Goal: Transaction & Acquisition: Purchase product/service

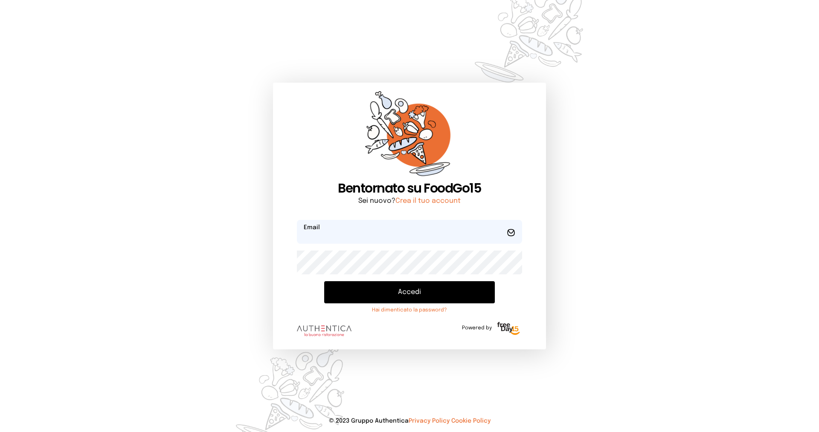
type input "**********"
click at [414, 290] on button "Accedi" at bounding box center [409, 292] width 171 height 22
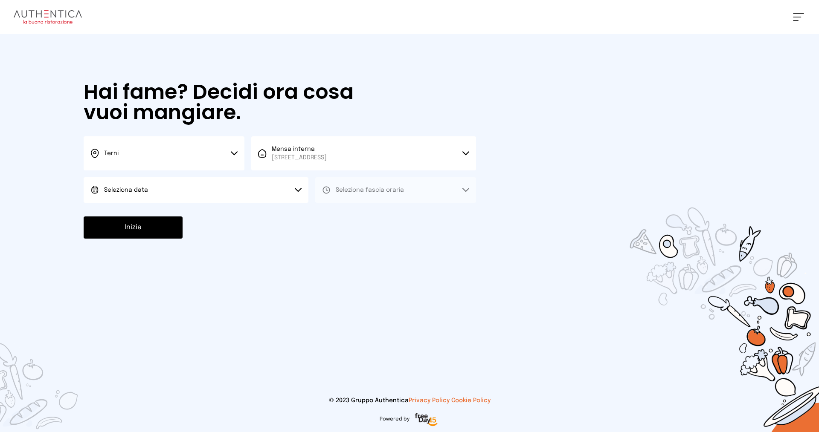
click at [136, 191] on span "Seleziona data" at bounding box center [126, 190] width 44 height 6
click at [139, 211] on span "[DATE], [DATE]" at bounding box center [125, 214] width 42 height 9
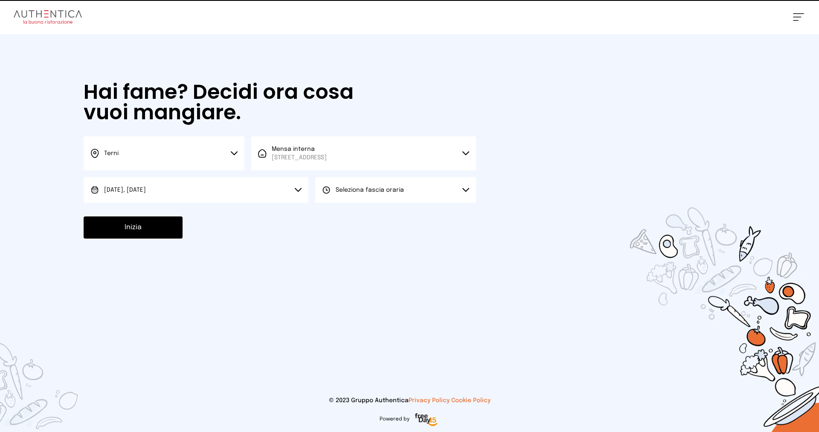
click at [376, 190] on span "Seleziona fascia oraria" at bounding box center [370, 190] width 68 height 6
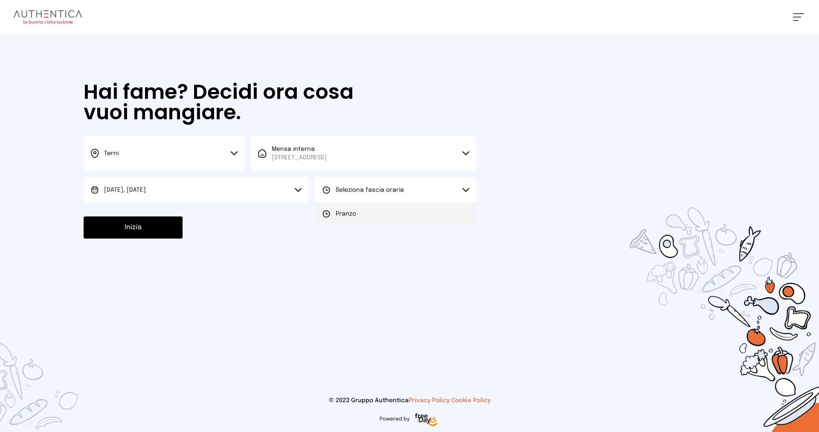
click at [365, 211] on li "Pranzo" at bounding box center [395, 214] width 161 height 22
click at [119, 229] on button "Inizia" at bounding box center [133, 228] width 99 height 22
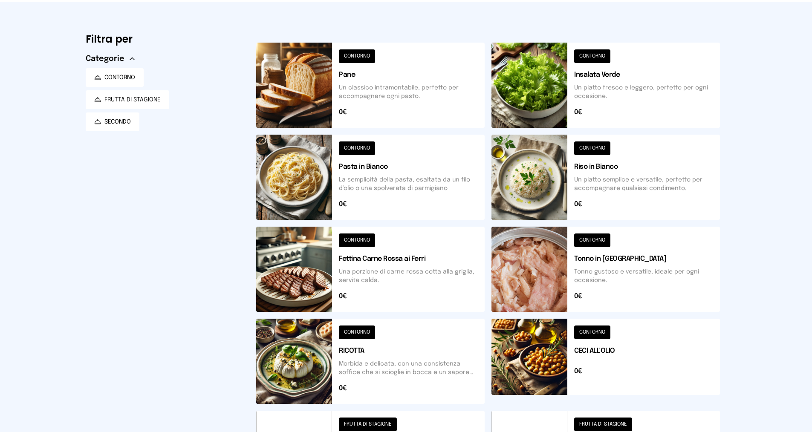
scroll to position [171, 0]
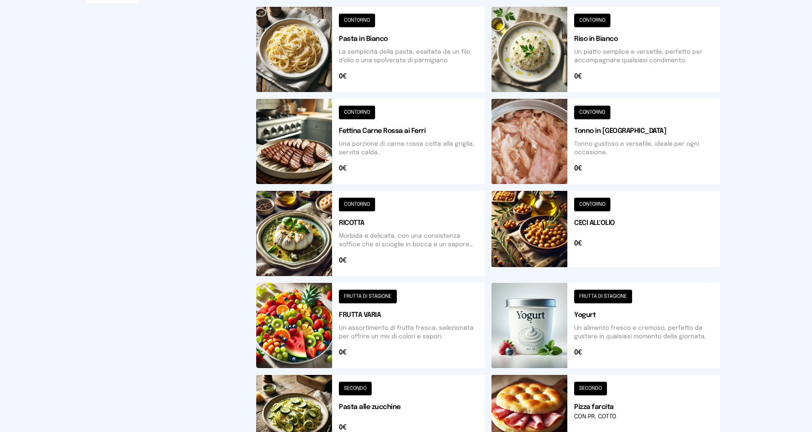
click at [585, 200] on button at bounding box center [606, 233] width 229 height 85
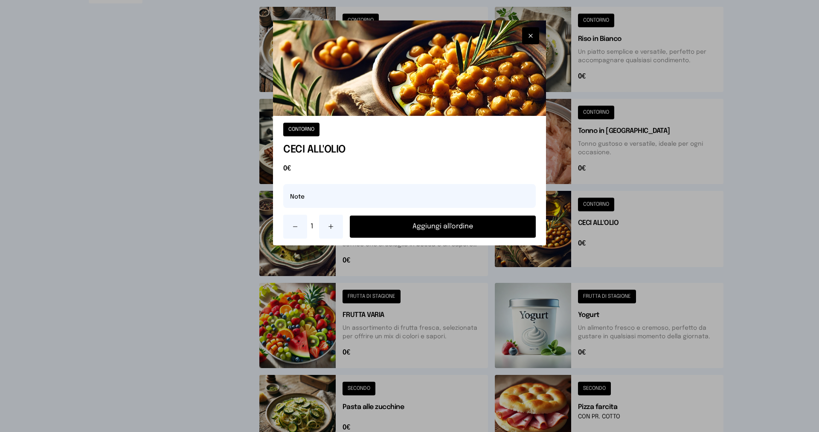
click at [480, 224] on button "Aggiungi all'ordine" at bounding box center [443, 227] width 186 height 22
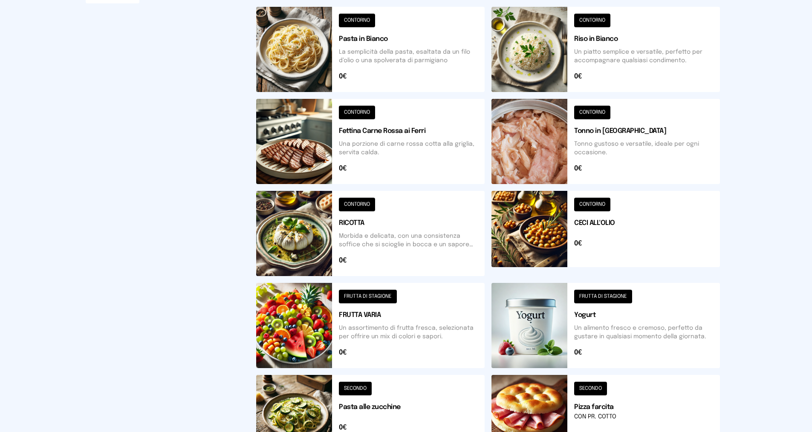
scroll to position [256, 0]
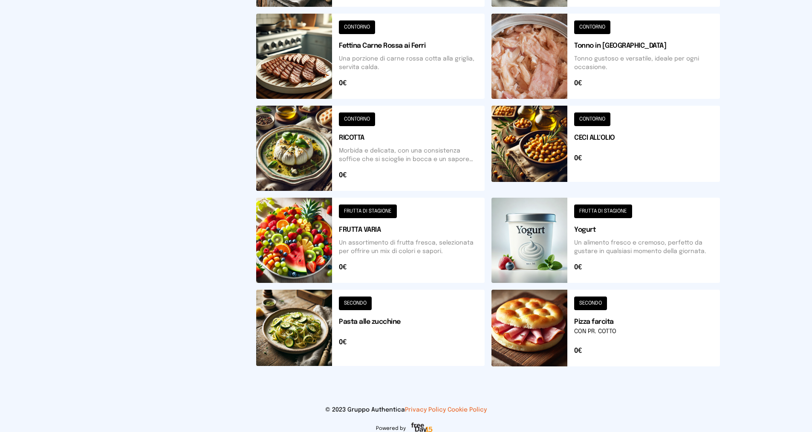
click at [362, 122] on button at bounding box center [370, 148] width 229 height 85
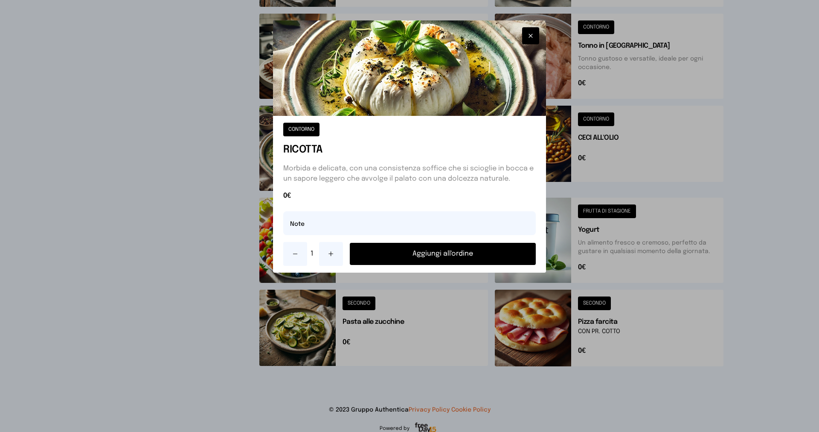
click at [403, 252] on button "Aggiungi all'ordine" at bounding box center [443, 254] width 186 height 22
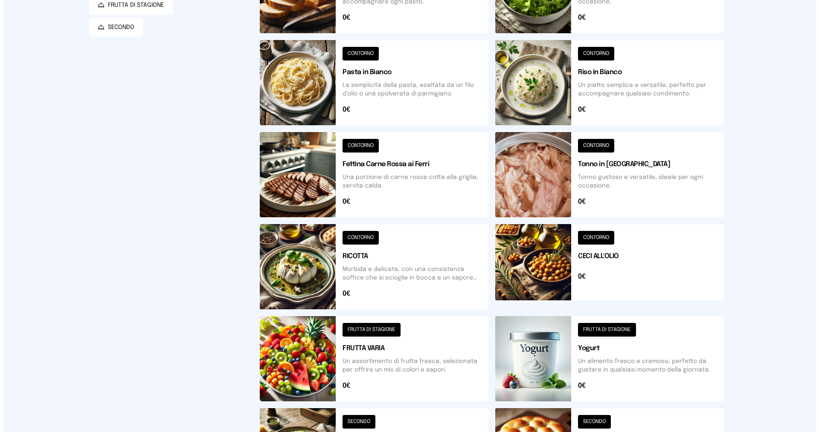
scroll to position [0, 0]
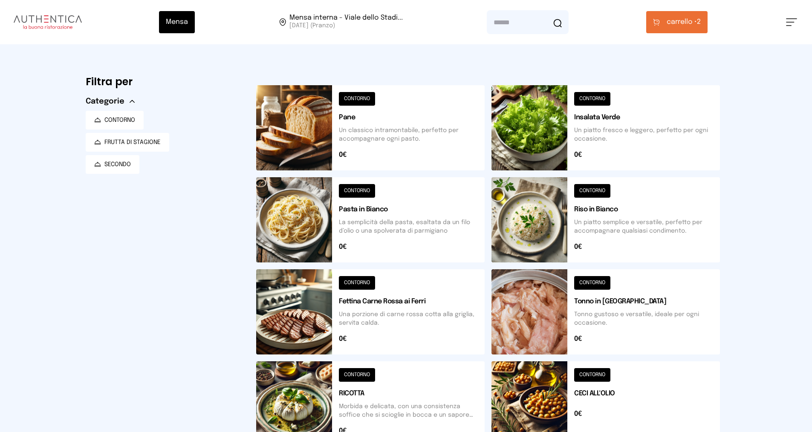
click at [683, 20] on span "carrello •" at bounding box center [682, 22] width 30 height 10
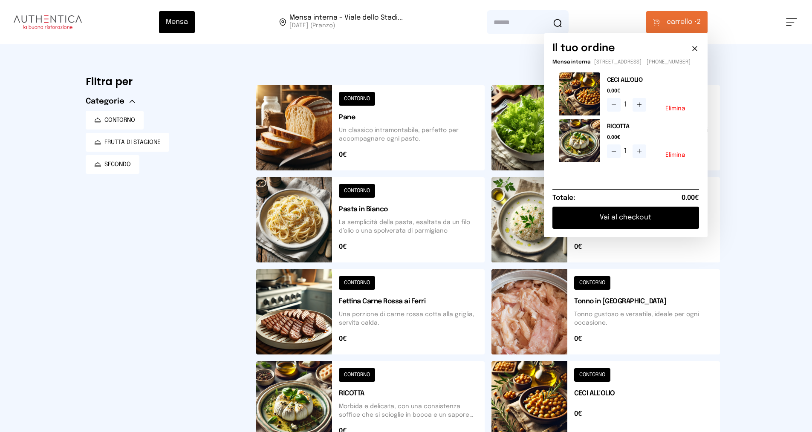
click at [610, 222] on button "Vai al checkout" at bounding box center [626, 218] width 147 height 22
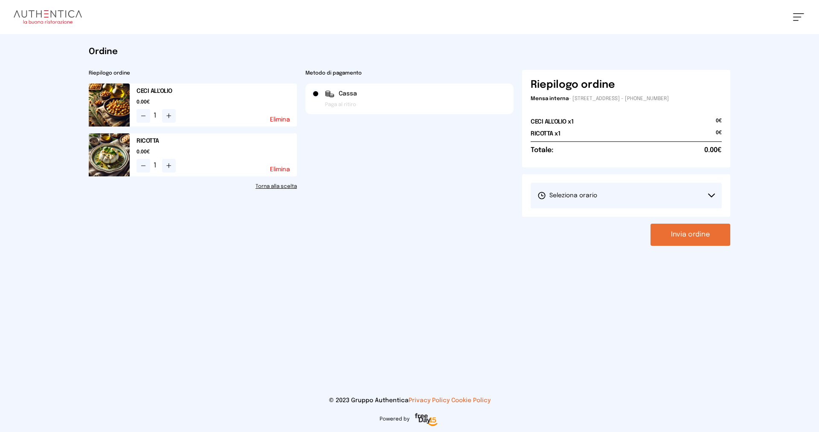
click at [594, 194] on span "Seleziona orario" at bounding box center [567, 195] width 60 height 9
drag, startPoint x: 594, startPoint y: 216, endPoint x: 613, endPoint y: 223, distance: 19.9
click at [594, 216] on span "1° Turno (13:00 - 15:00)" at bounding box center [569, 219] width 64 height 9
click at [684, 232] on button "Invia ordine" at bounding box center [690, 235] width 80 height 22
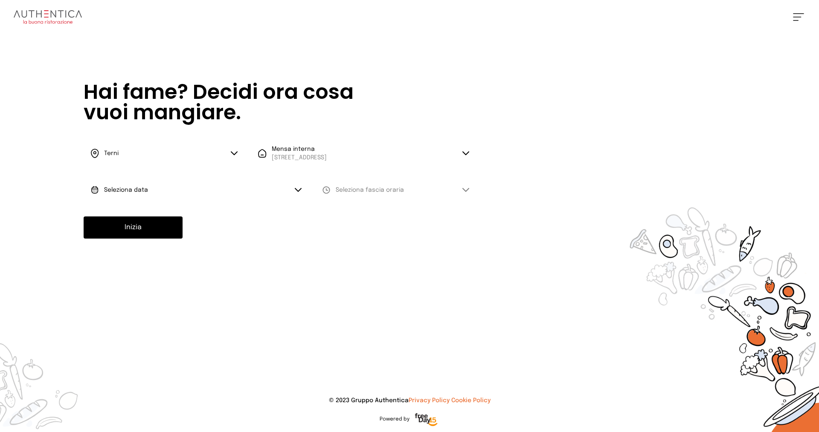
click at [114, 190] on span "Seleziona data" at bounding box center [126, 190] width 44 height 6
click at [122, 215] on span "[DATE], [DATE]" at bounding box center [125, 214] width 42 height 9
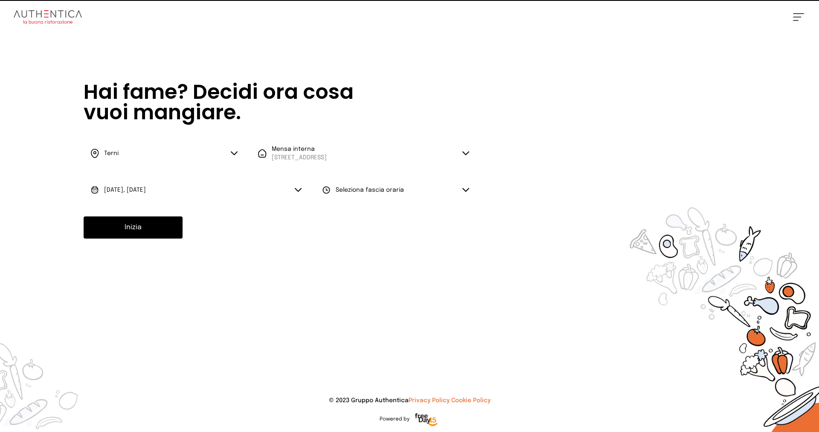
click at [342, 189] on span "Seleziona fascia oraria" at bounding box center [370, 190] width 68 height 6
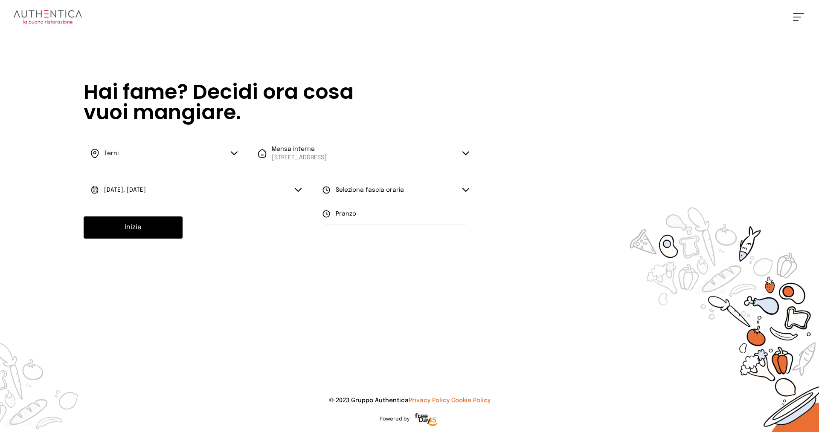
click at [330, 212] on icon at bounding box center [326, 214] width 9 height 9
click at [141, 229] on button "Inizia" at bounding box center [133, 228] width 99 height 22
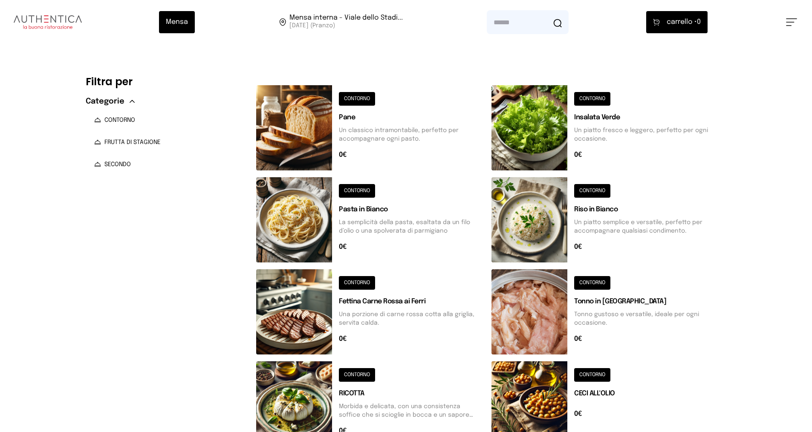
scroll to position [85, 0]
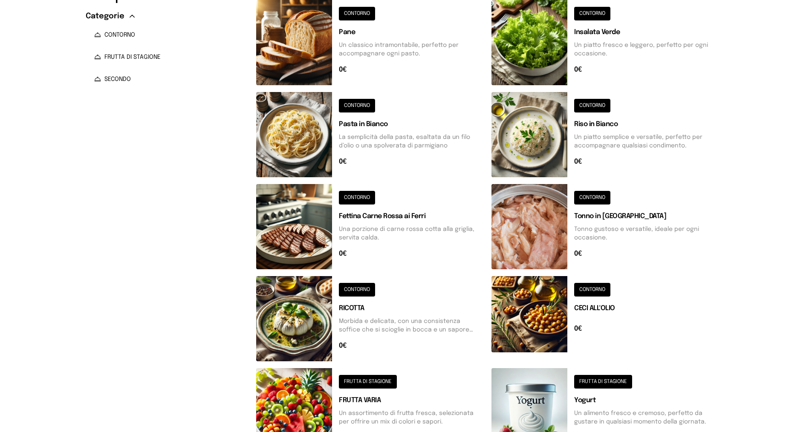
click at [594, 290] on button at bounding box center [606, 318] width 229 height 85
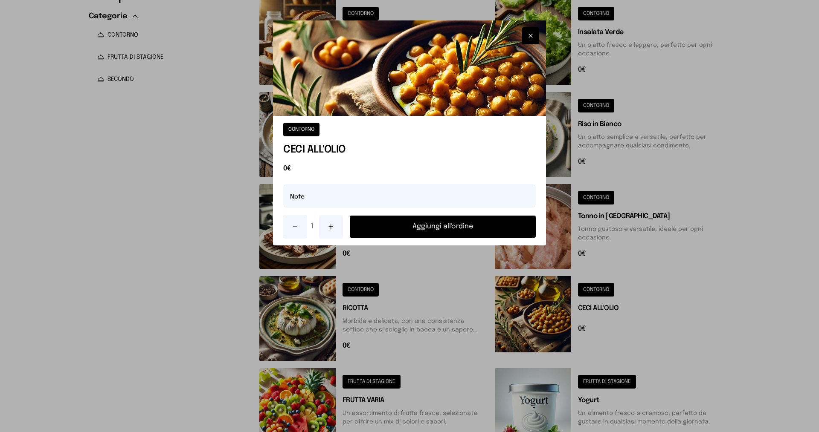
click at [453, 229] on button "Aggiungi all'ordine" at bounding box center [443, 227] width 186 height 22
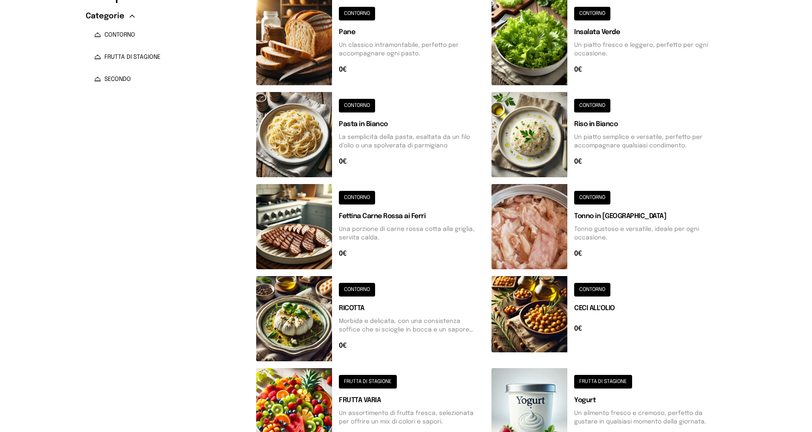
scroll to position [0, 0]
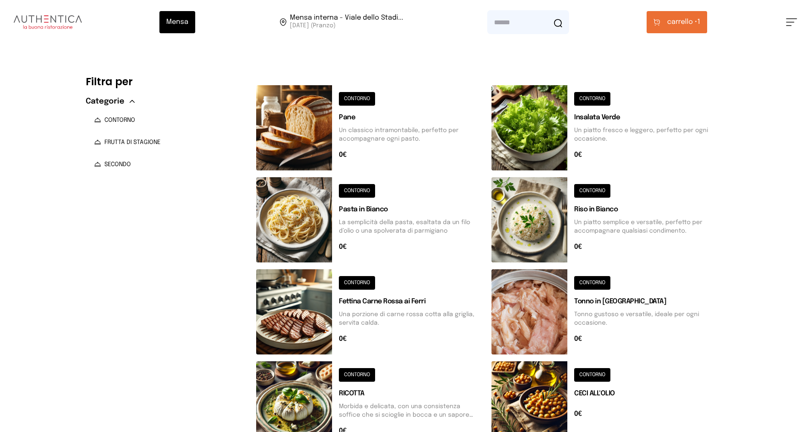
click at [349, 96] on button at bounding box center [370, 127] width 229 height 85
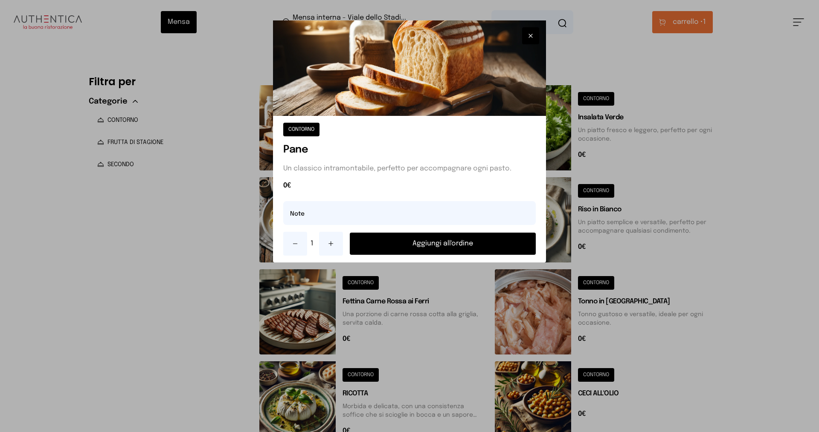
click at [405, 243] on button "Aggiungi all'ordine" at bounding box center [443, 244] width 186 height 22
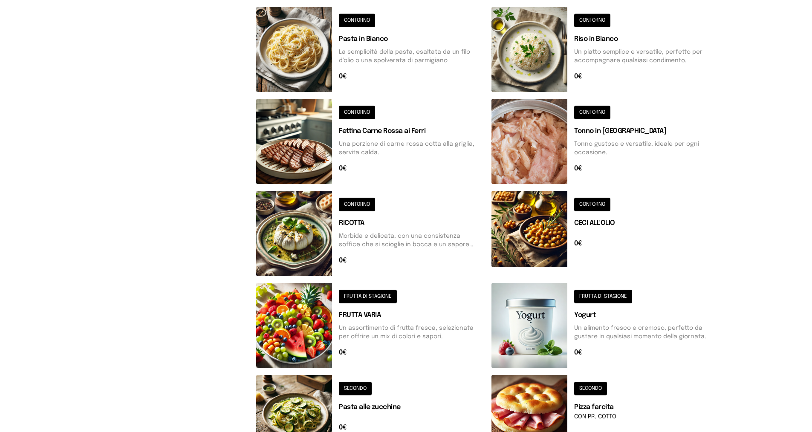
scroll to position [256, 0]
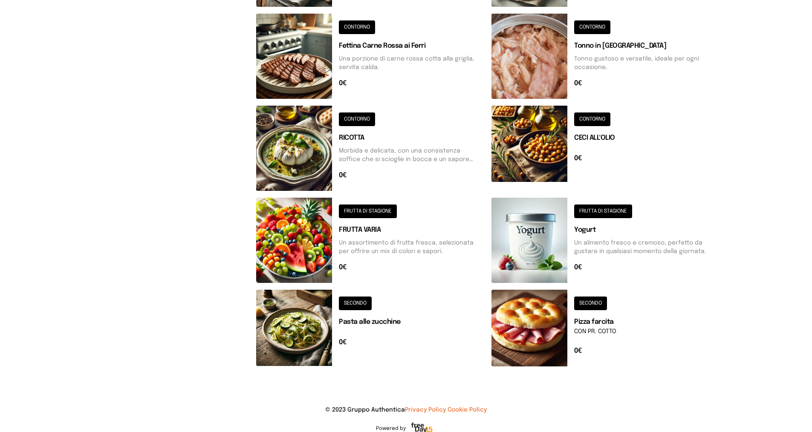
click at [359, 301] on button at bounding box center [370, 328] width 229 height 77
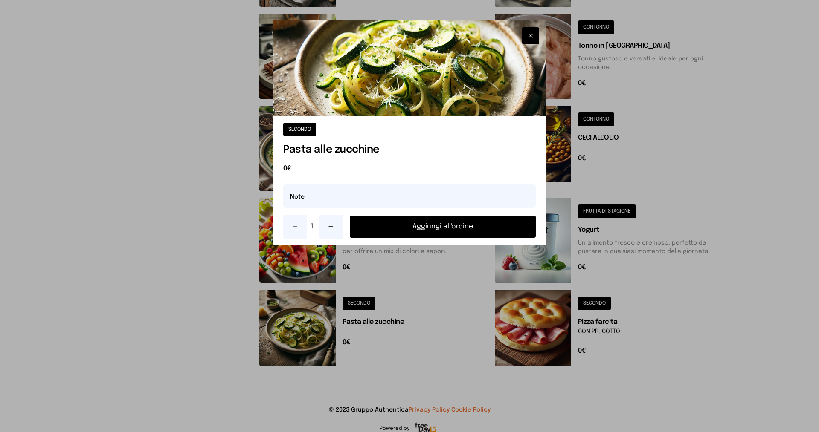
click at [425, 229] on button "Aggiungi all'ordine" at bounding box center [443, 227] width 186 height 22
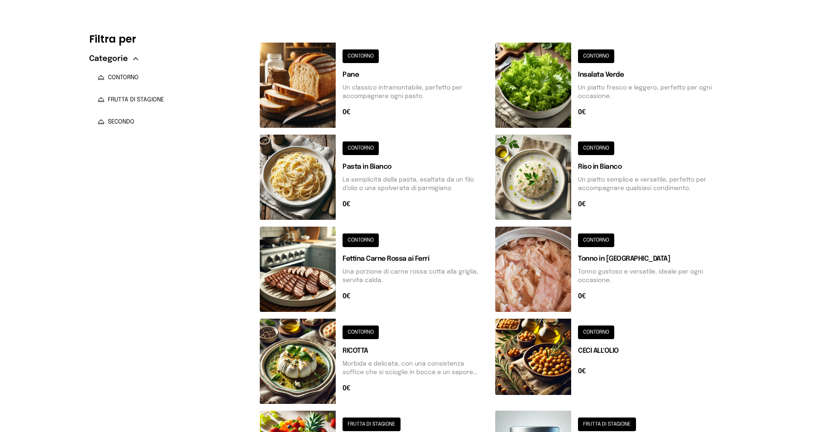
scroll to position [0, 0]
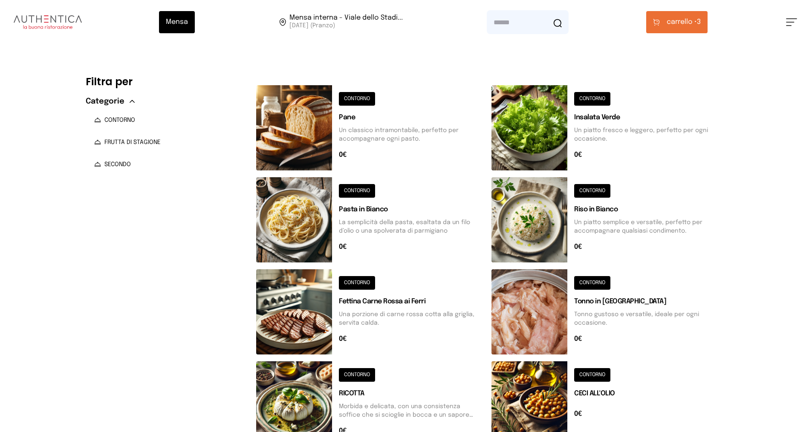
click at [682, 25] on span "carrello •" at bounding box center [682, 22] width 30 height 10
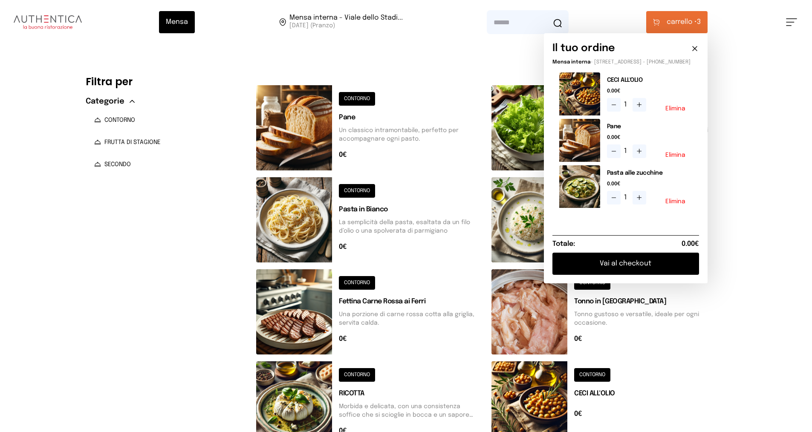
click at [618, 269] on button "Vai al checkout" at bounding box center [626, 264] width 147 height 22
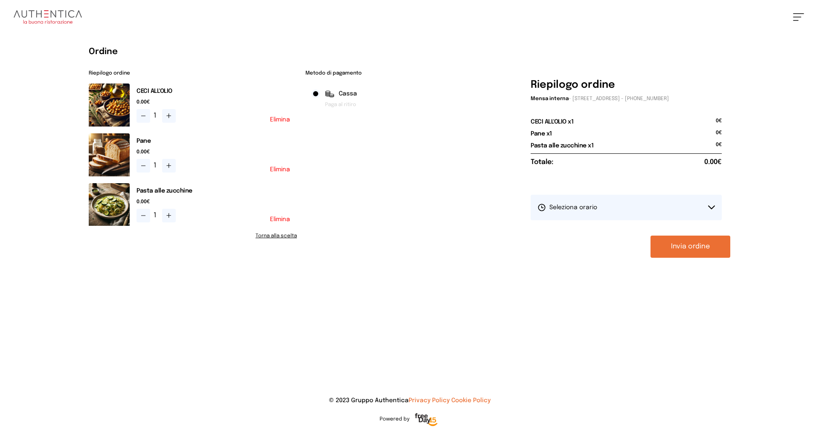
click at [577, 212] on button "Seleziona orario" at bounding box center [625, 208] width 191 height 26
click at [576, 224] on li "1° Turno (13:00 - 15:00)" at bounding box center [625, 231] width 191 height 22
click at [679, 243] on button "Invia ordine" at bounding box center [690, 247] width 80 height 22
